Goal: Navigation & Orientation: Find specific page/section

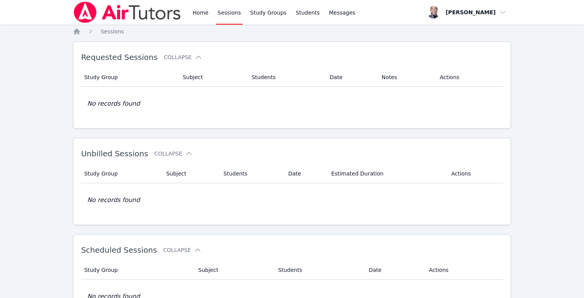
scroll to position [94, 0]
click at [273, 10] on link "Study Groups" at bounding box center [269, 12] width 40 height 25
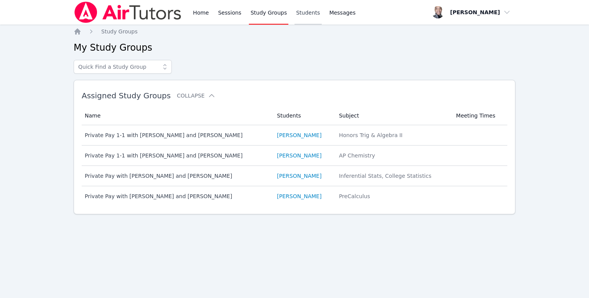
click at [295, 17] on link "Students" at bounding box center [308, 12] width 27 height 25
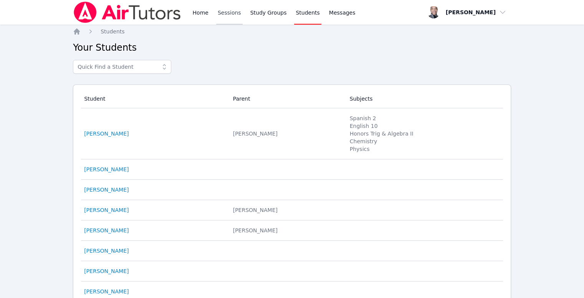
click at [219, 14] on link "Sessions" at bounding box center [229, 12] width 26 height 25
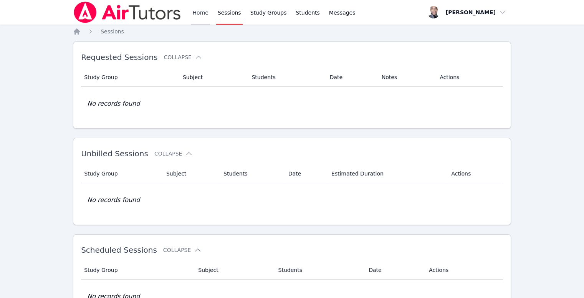
click at [196, 12] on link "Home" at bounding box center [200, 12] width 19 height 25
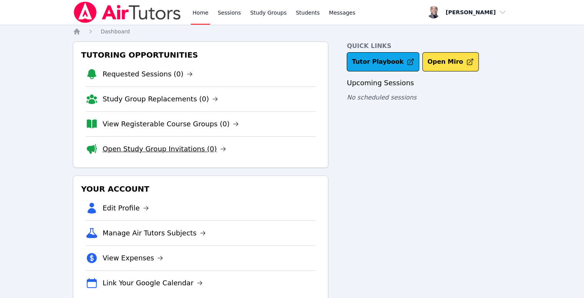
click at [188, 149] on link "Open Study Group Invitations (0)" at bounding box center [164, 148] width 124 height 11
